Goal: Check status

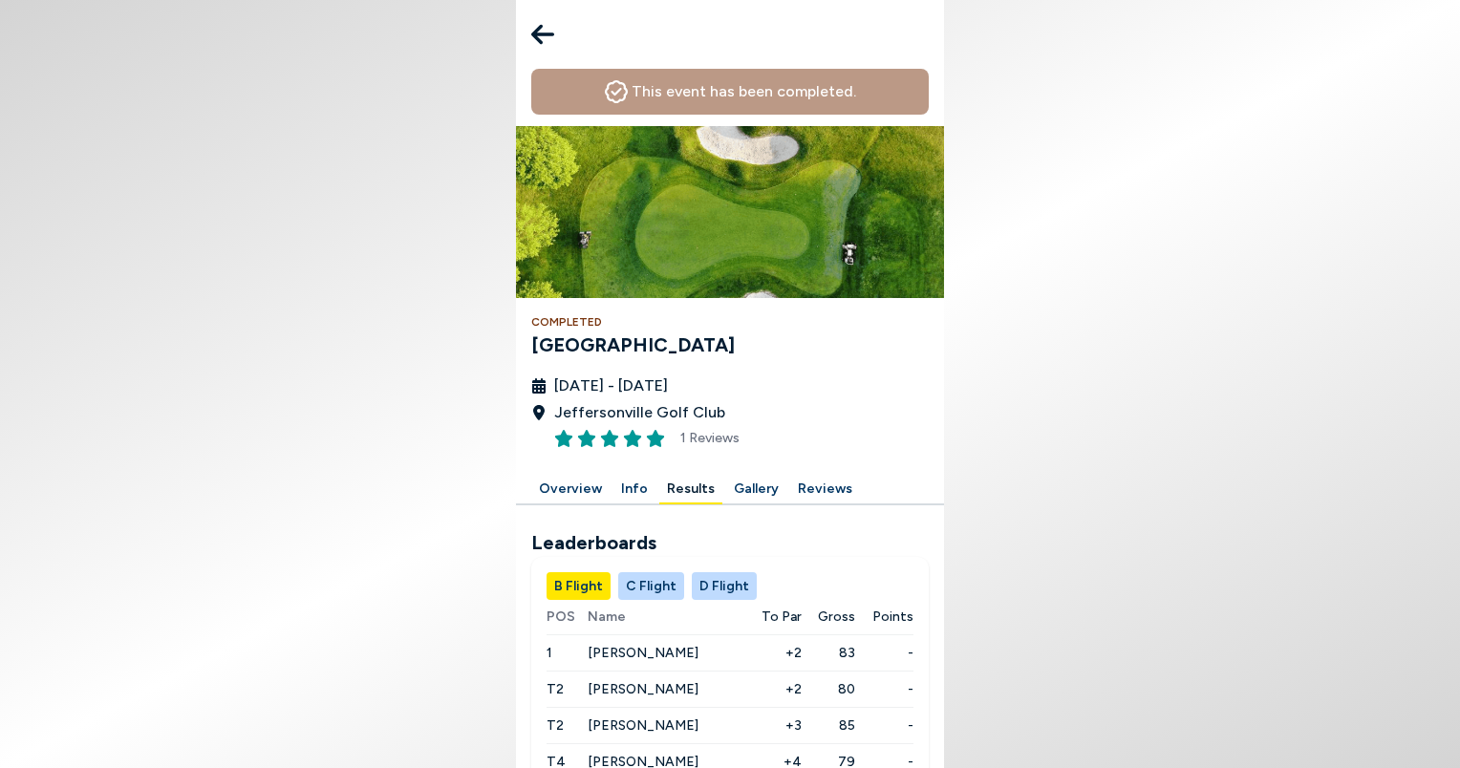
scroll to position [323, 0]
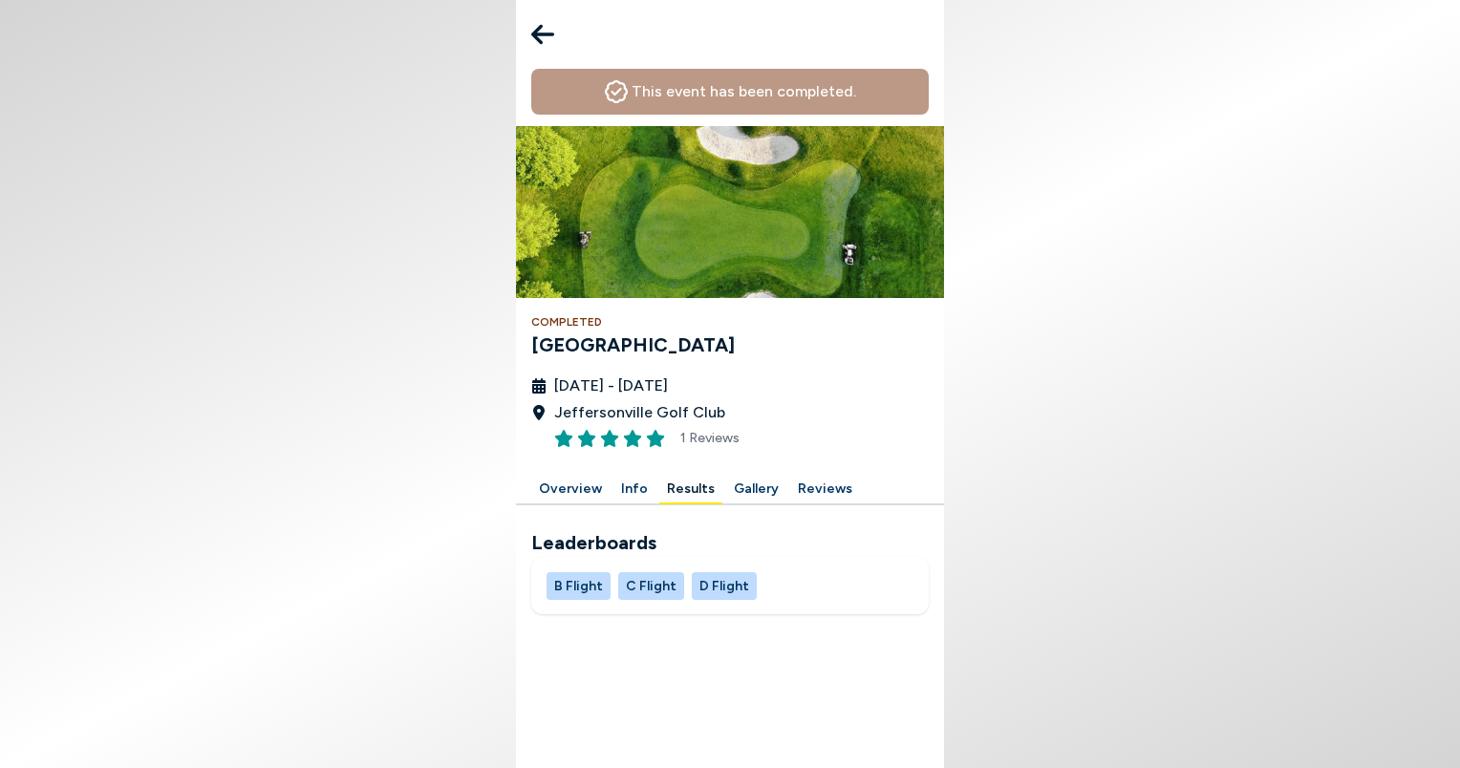
click at [586, 589] on button "B Flight" at bounding box center [578, 586] width 64 height 28
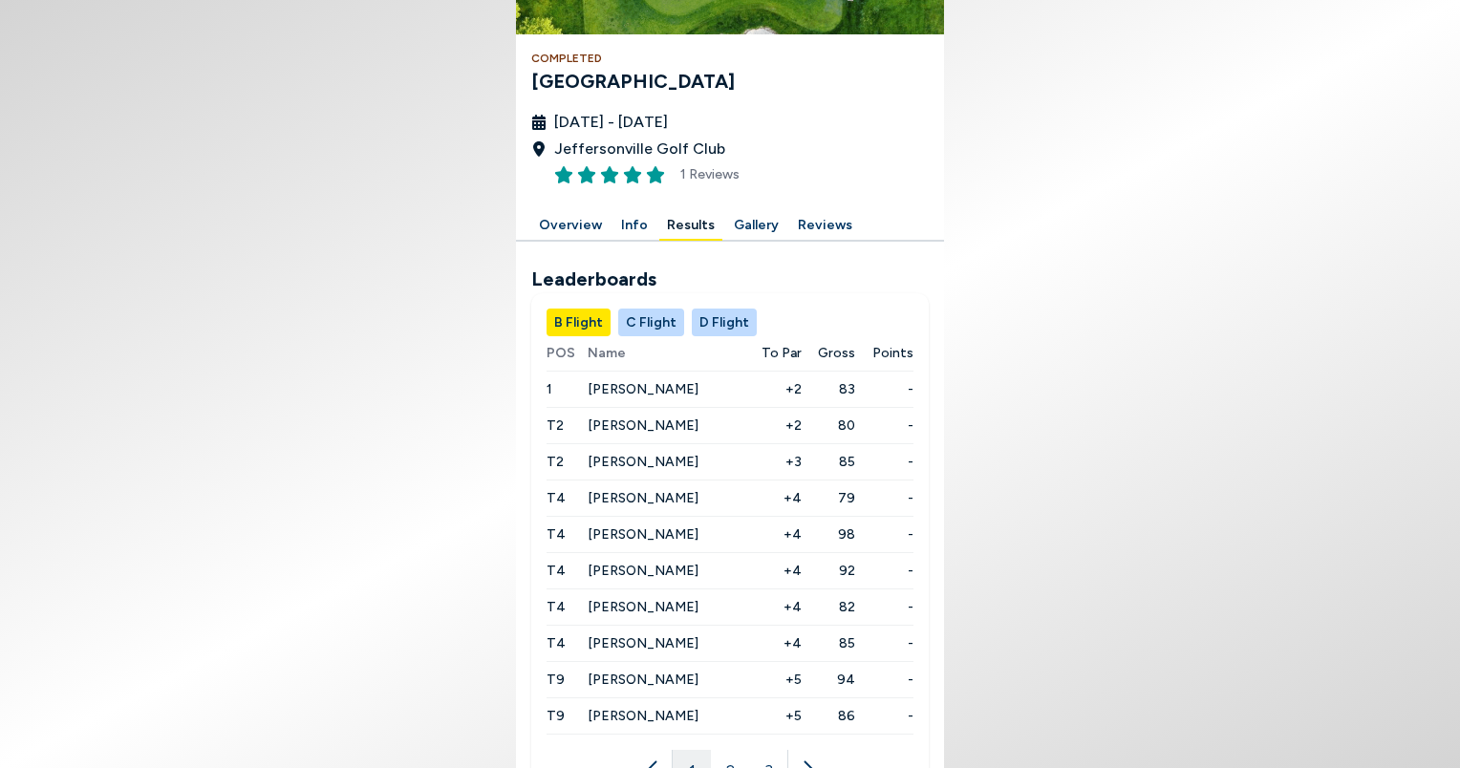
scroll to position [268, 0]
